Goal: Complete application form: Complete application form

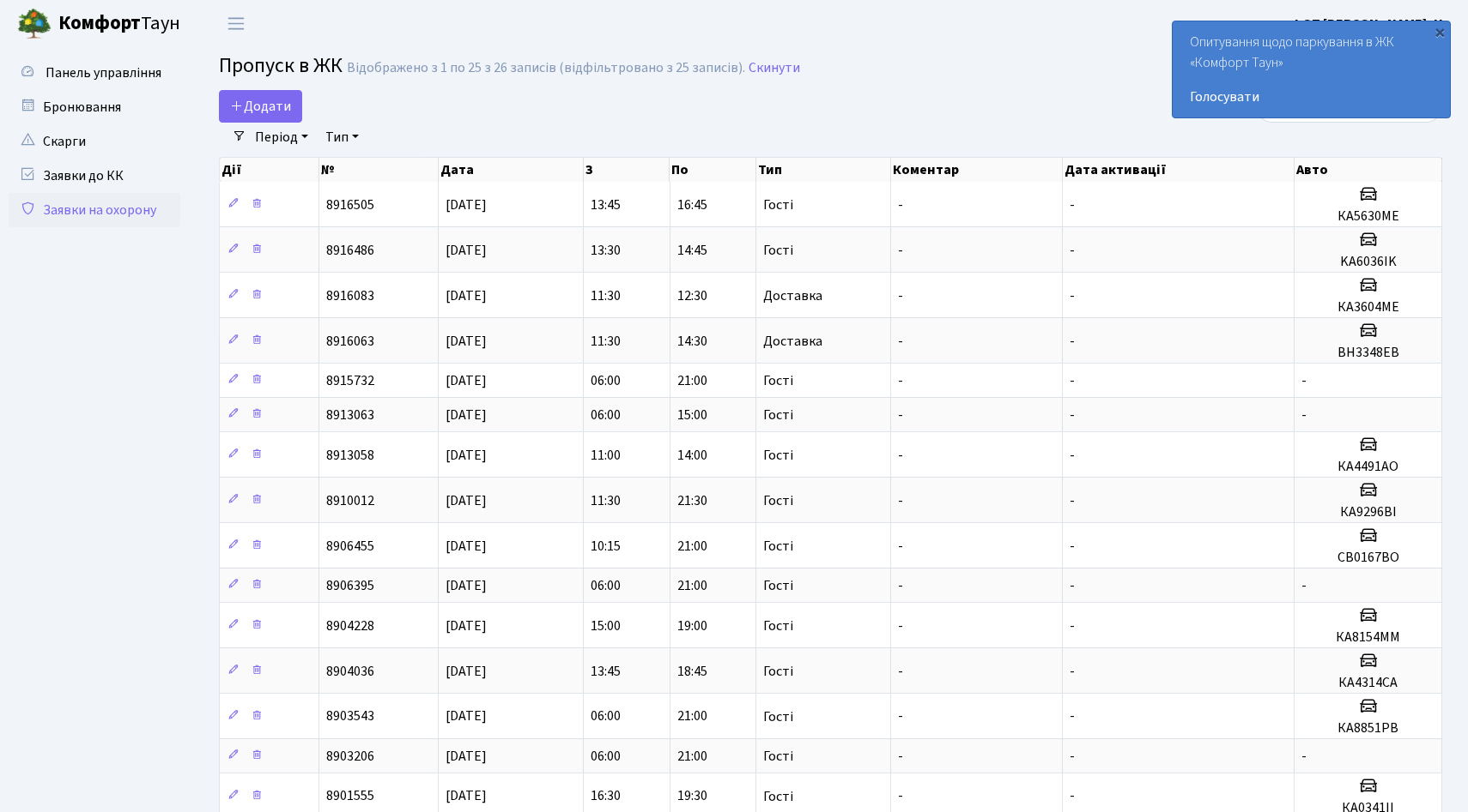
select select "25"
click at [284, 114] on span "Додати" at bounding box center [260, 106] width 61 height 19
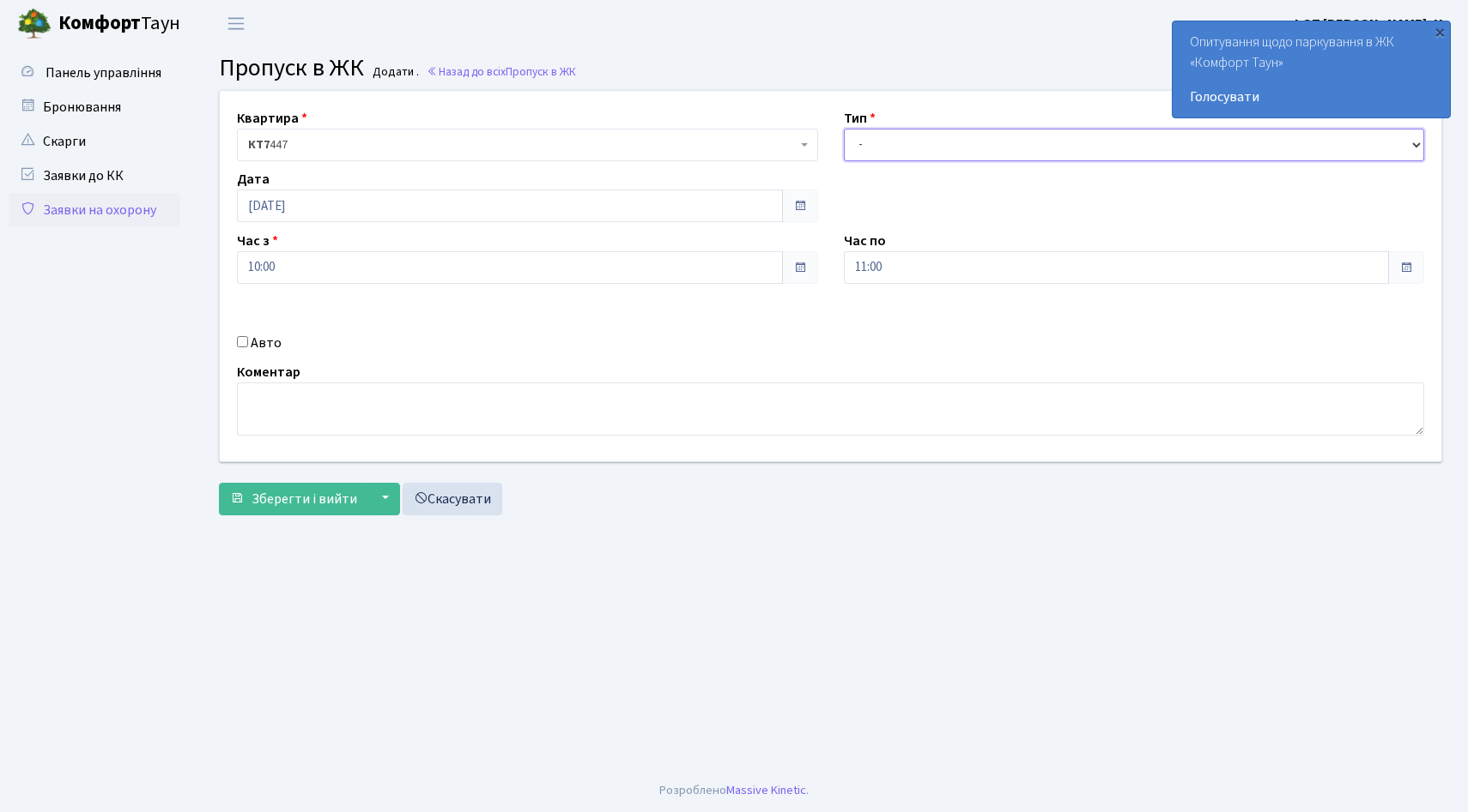
click at [890, 140] on select "- Доставка Таксі Гості Сервіс" at bounding box center [1134, 145] width 581 height 33
select select "3"
click at [843, 129] on select "- Доставка Таксі Гості Сервіс" at bounding box center [1134, 145] width 581 height 33
click at [240, 343] on input "Авто" at bounding box center [242, 342] width 11 height 11
checkbox input "true"
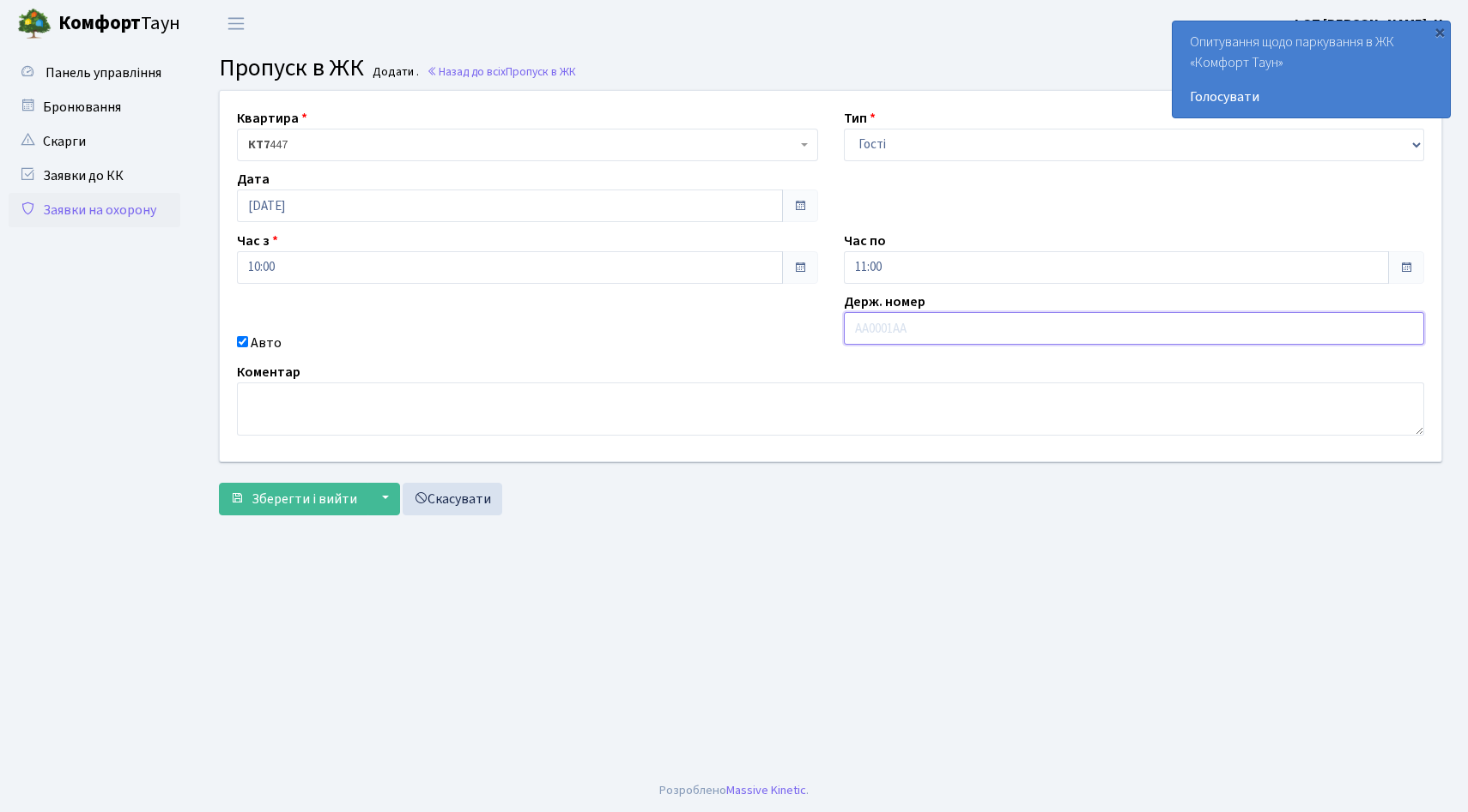
paste input "ка5630ме"
type input "ка5630ме"
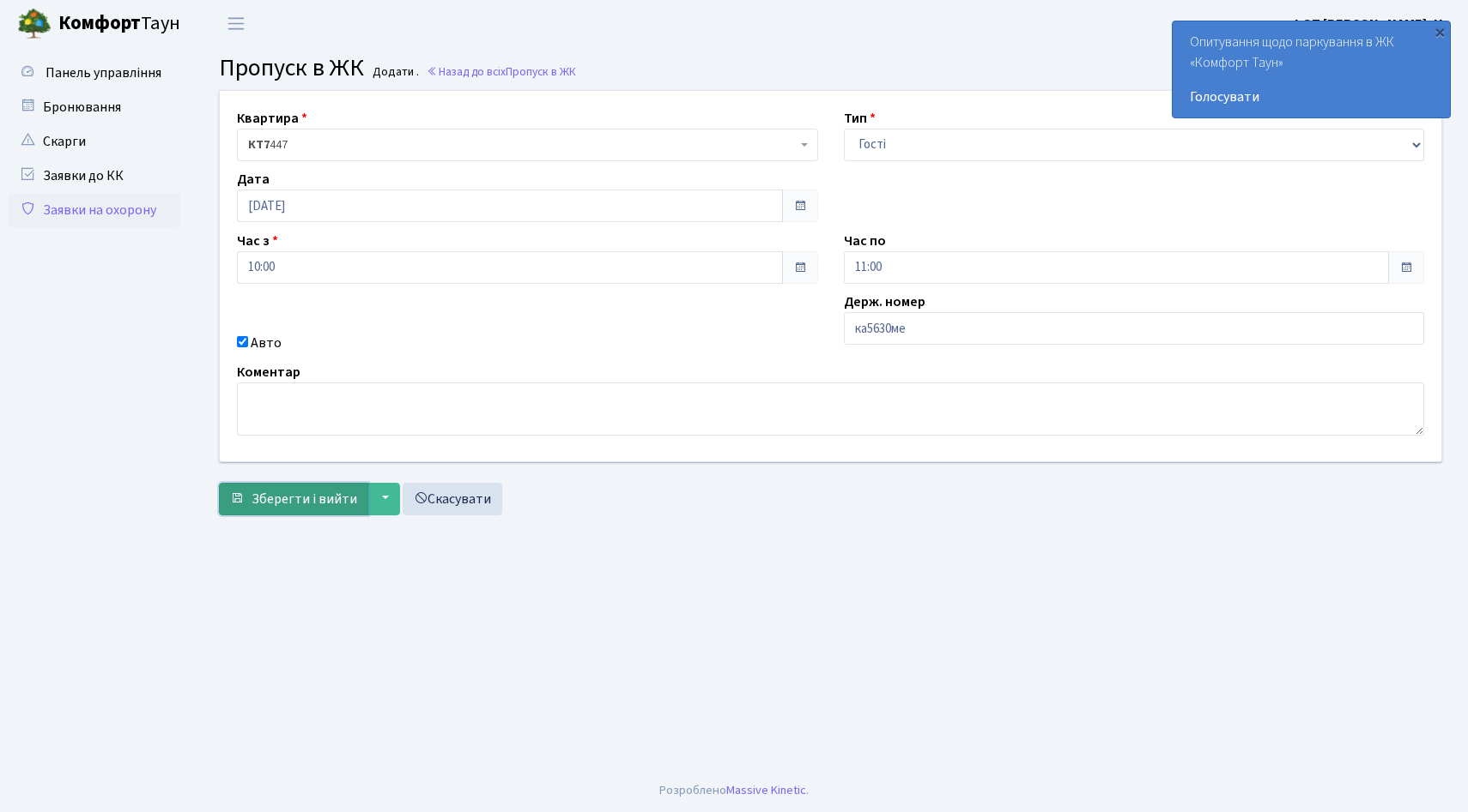
click at [325, 498] on span "Зберегти і вийти" at bounding box center [304, 499] width 105 height 19
